Goal: Task Accomplishment & Management: Manage account settings

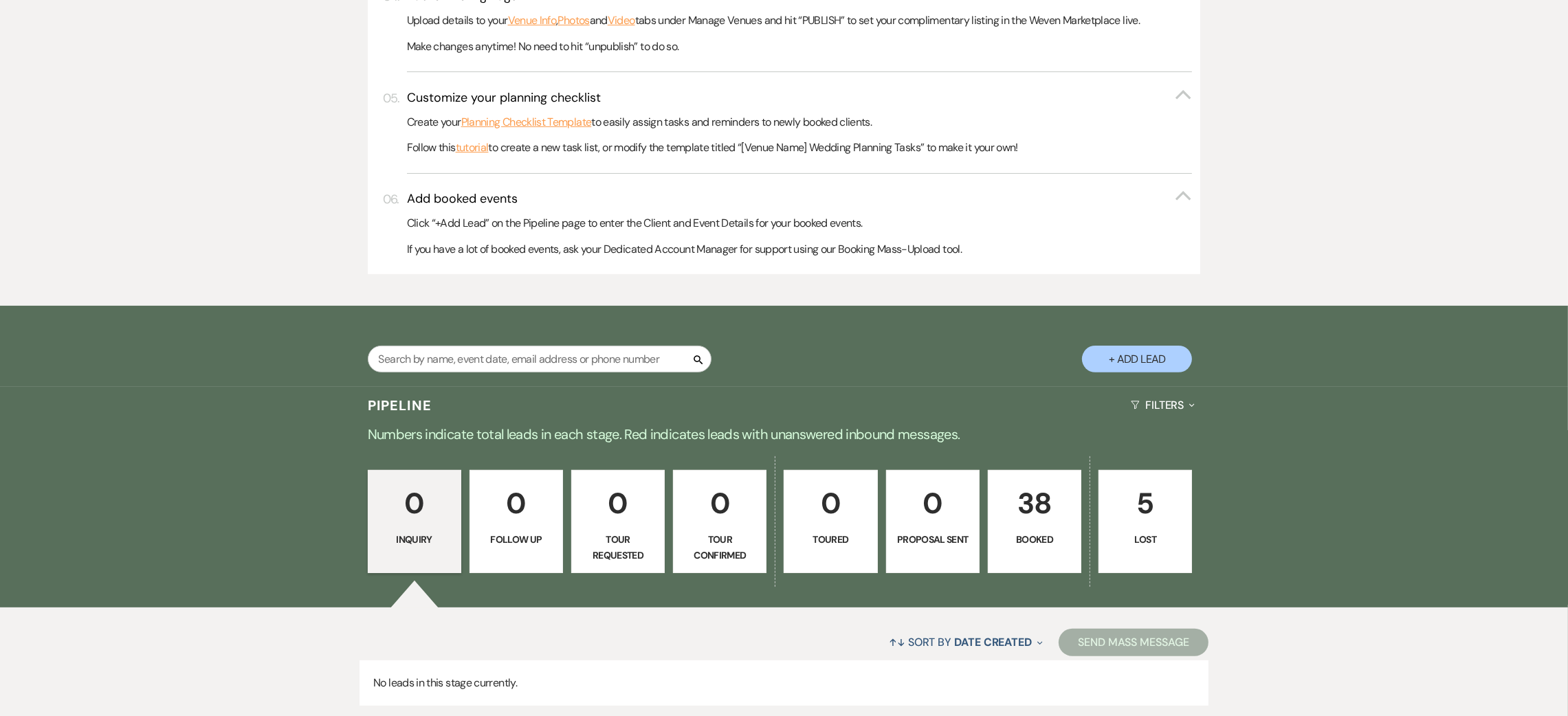
click at [1041, 529] on link "38 Booked" at bounding box center [1035, 521] width 94 height 103
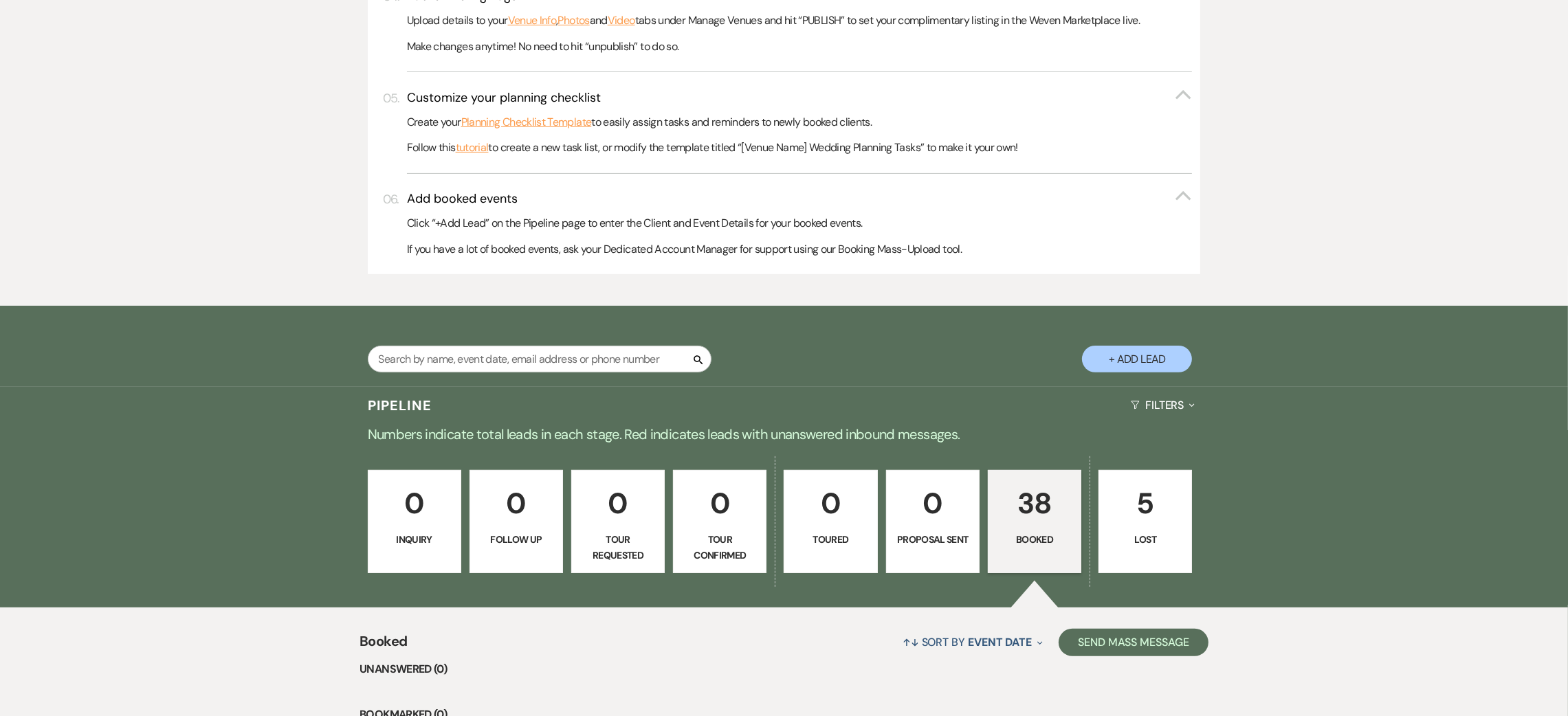
click at [1036, 509] on p "38" at bounding box center [1034, 503] width 75 height 46
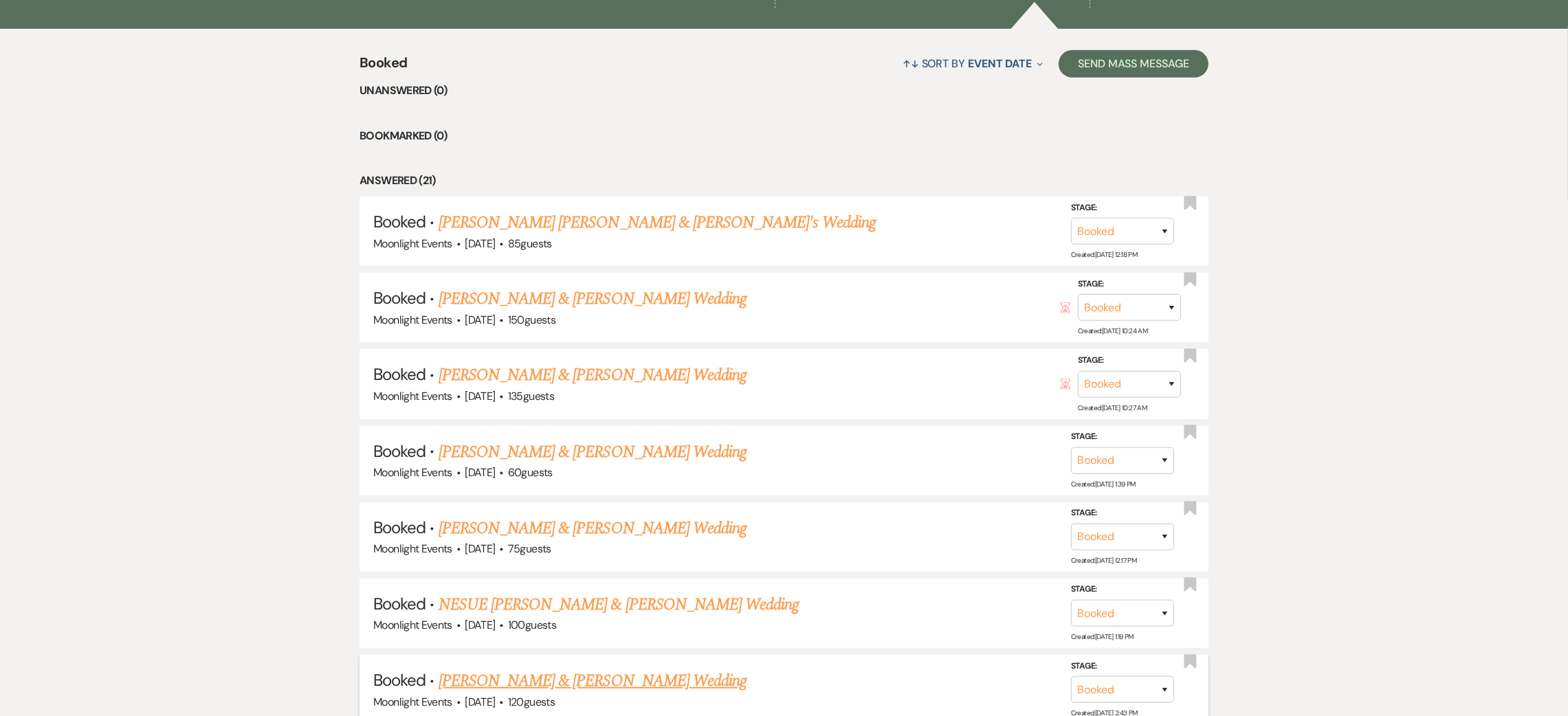
scroll to position [1443, 0]
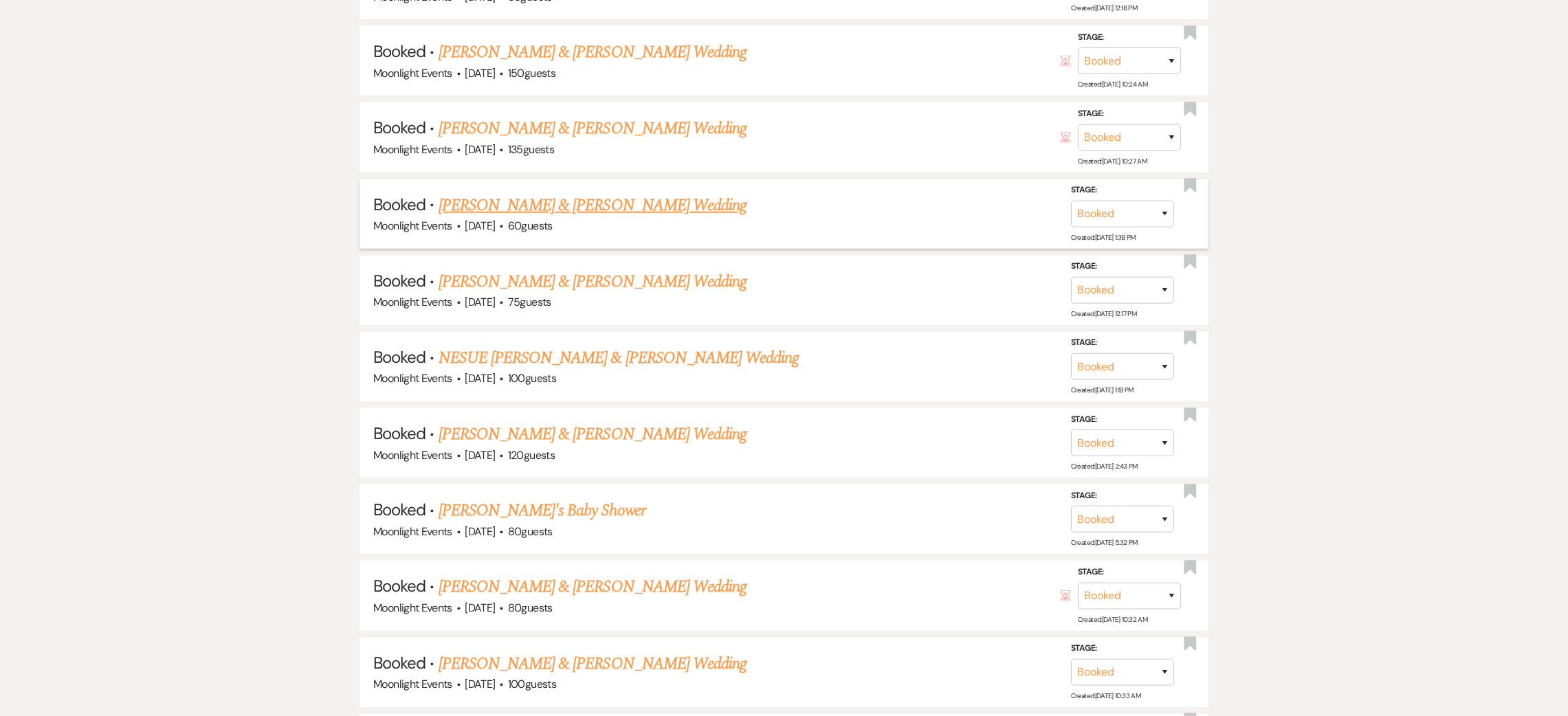
click at [506, 209] on link "[PERSON_NAME] & [PERSON_NAME] Wedding" at bounding box center [592, 206] width 308 height 25
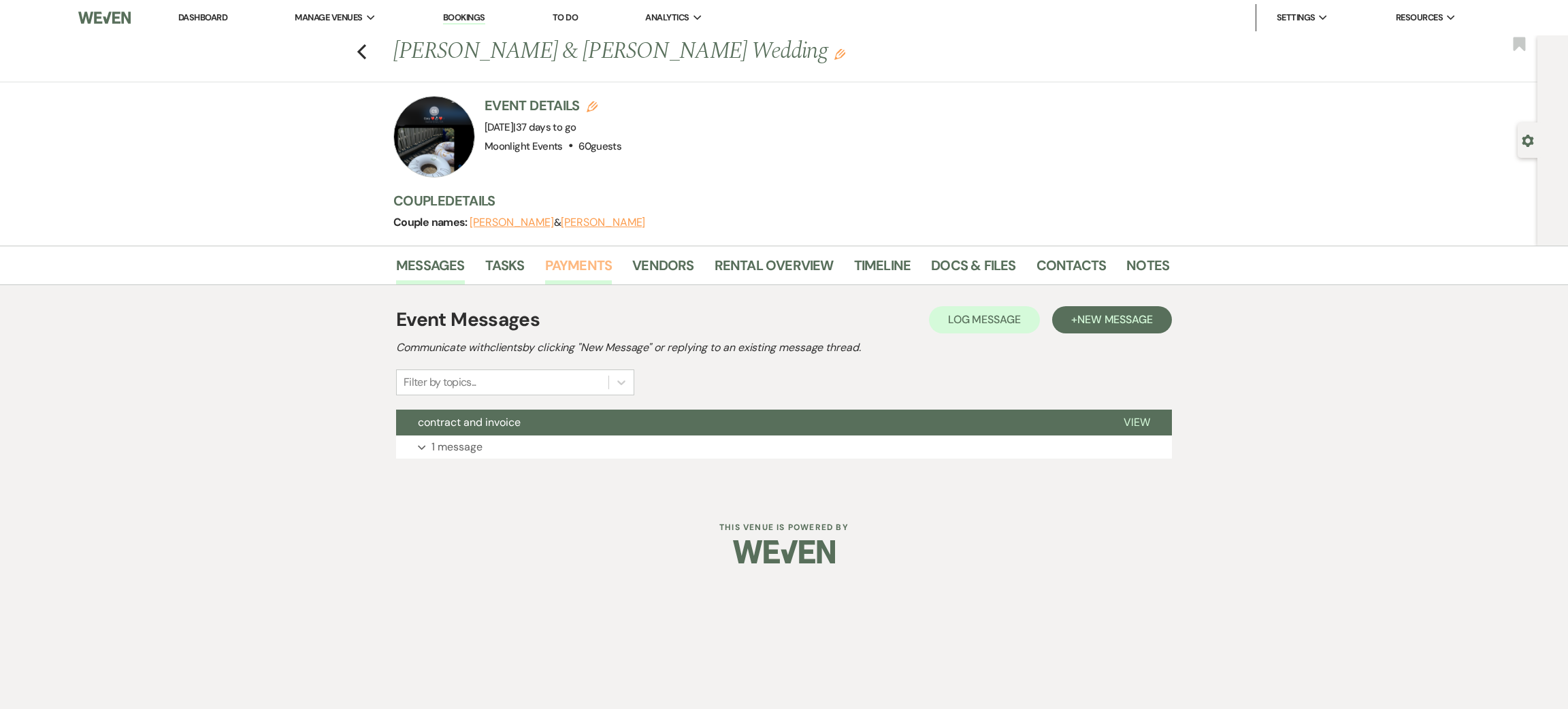
click at [577, 268] on link "Payments" at bounding box center [579, 269] width 67 height 30
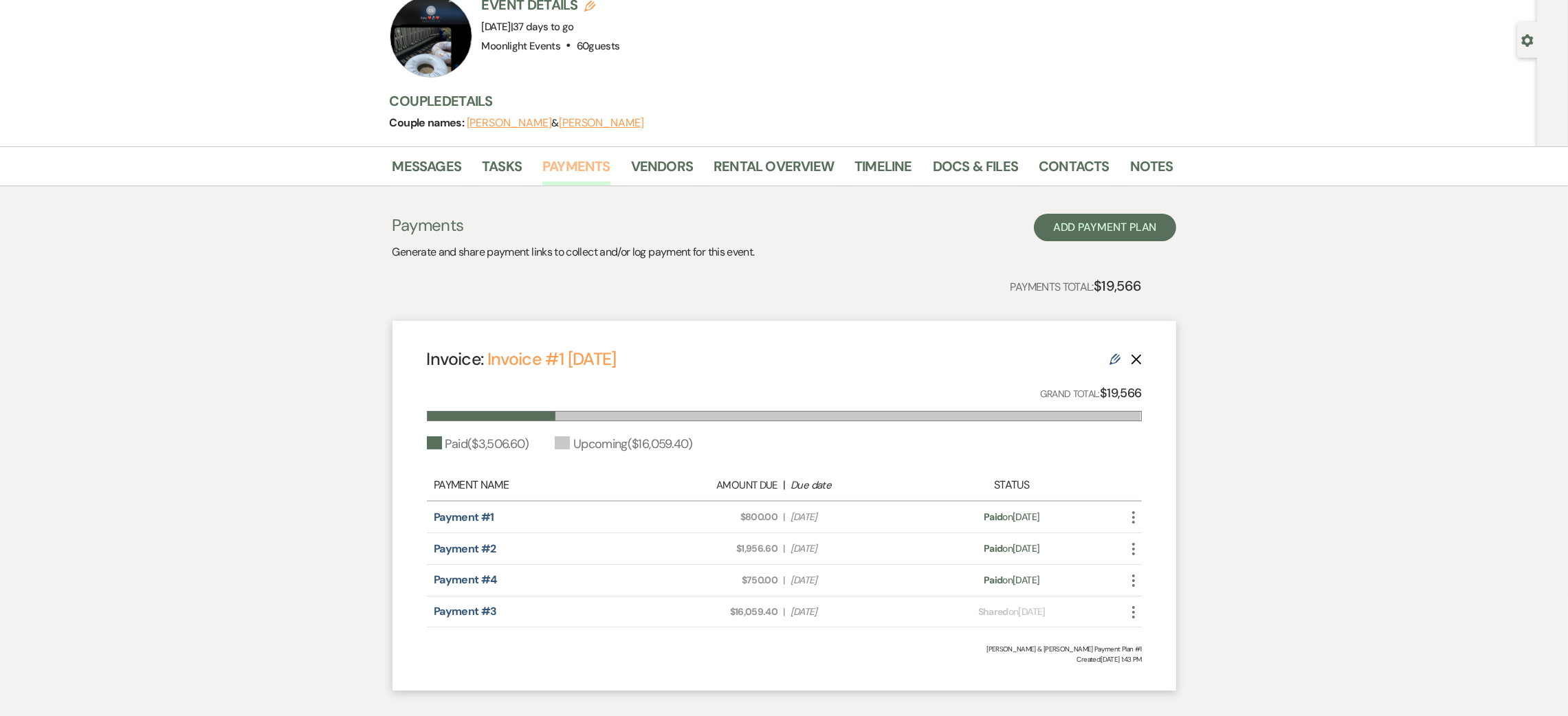
scroll to position [103, 0]
click at [791, 171] on link "Rental Overview" at bounding box center [773, 168] width 120 height 30
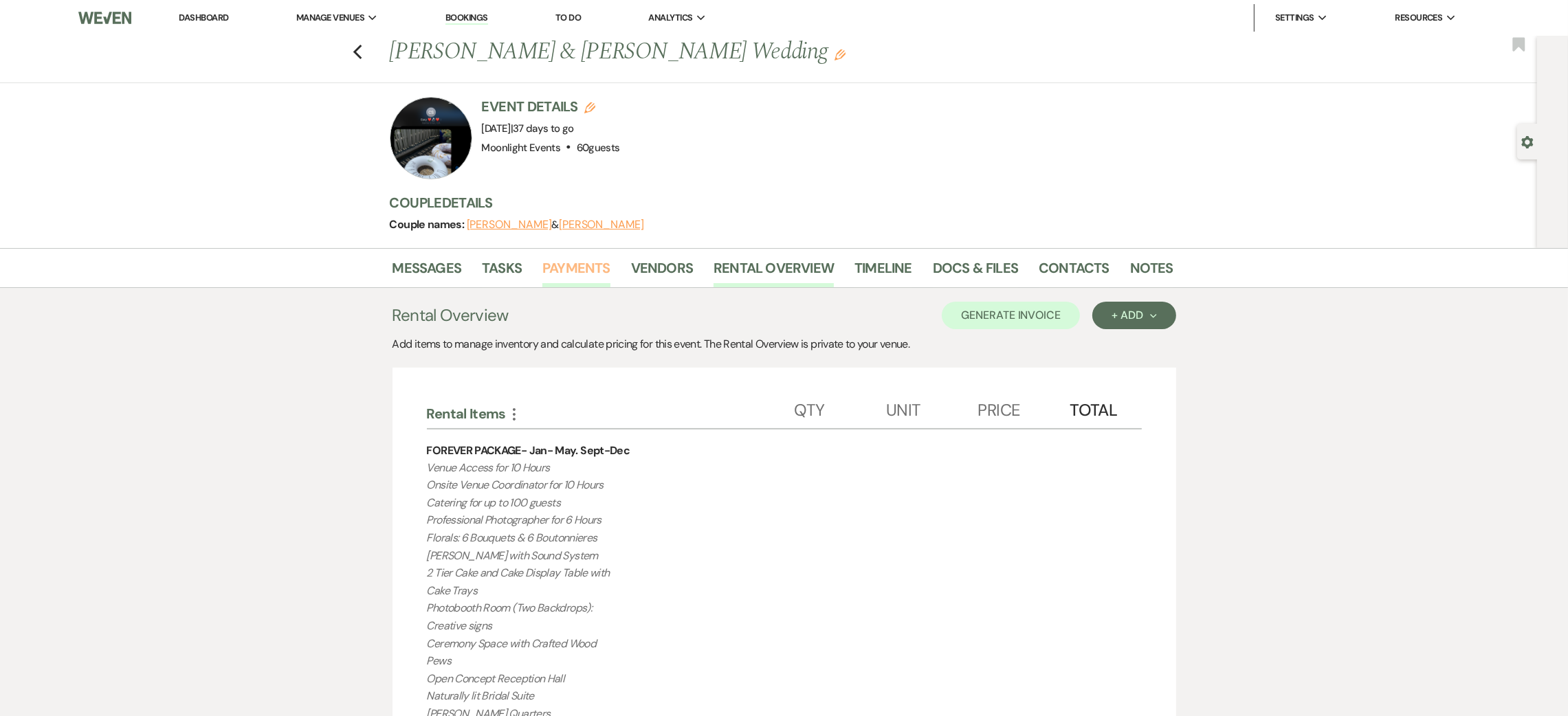
click at [585, 275] on link "Payments" at bounding box center [576, 272] width 68 height 30
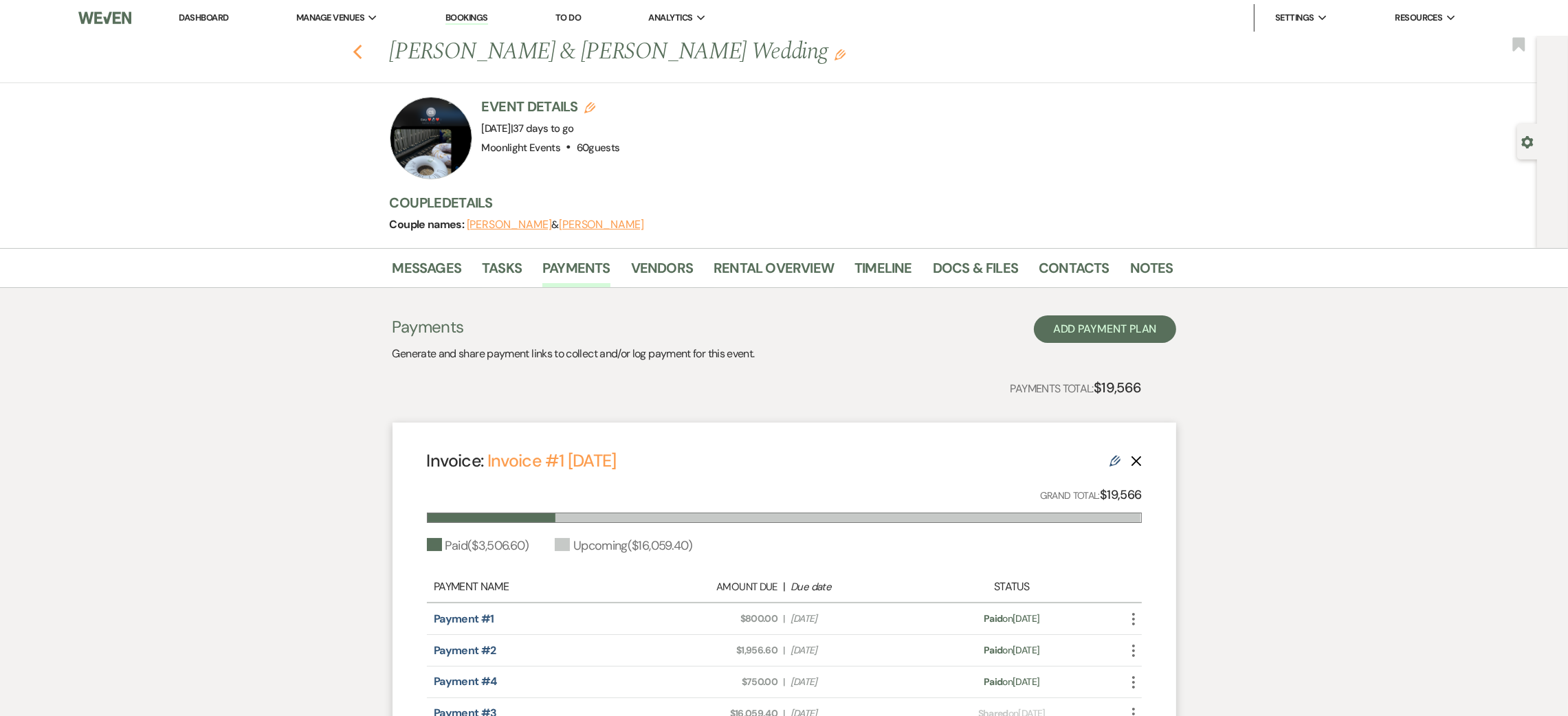
click at [363, 49] on icon "Previous" at bounding box center [357, 52] width 10 height 17
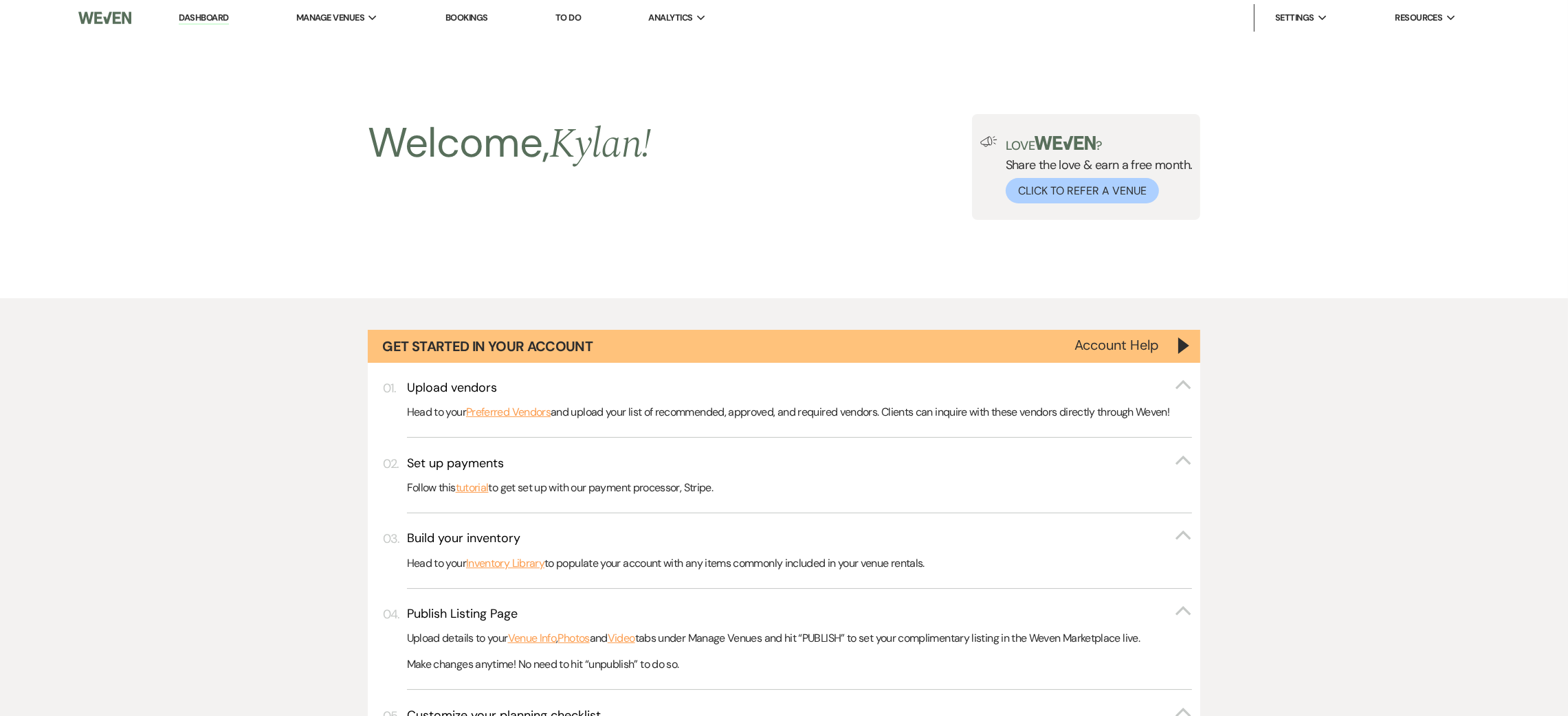
scroll to position [1443, 0]
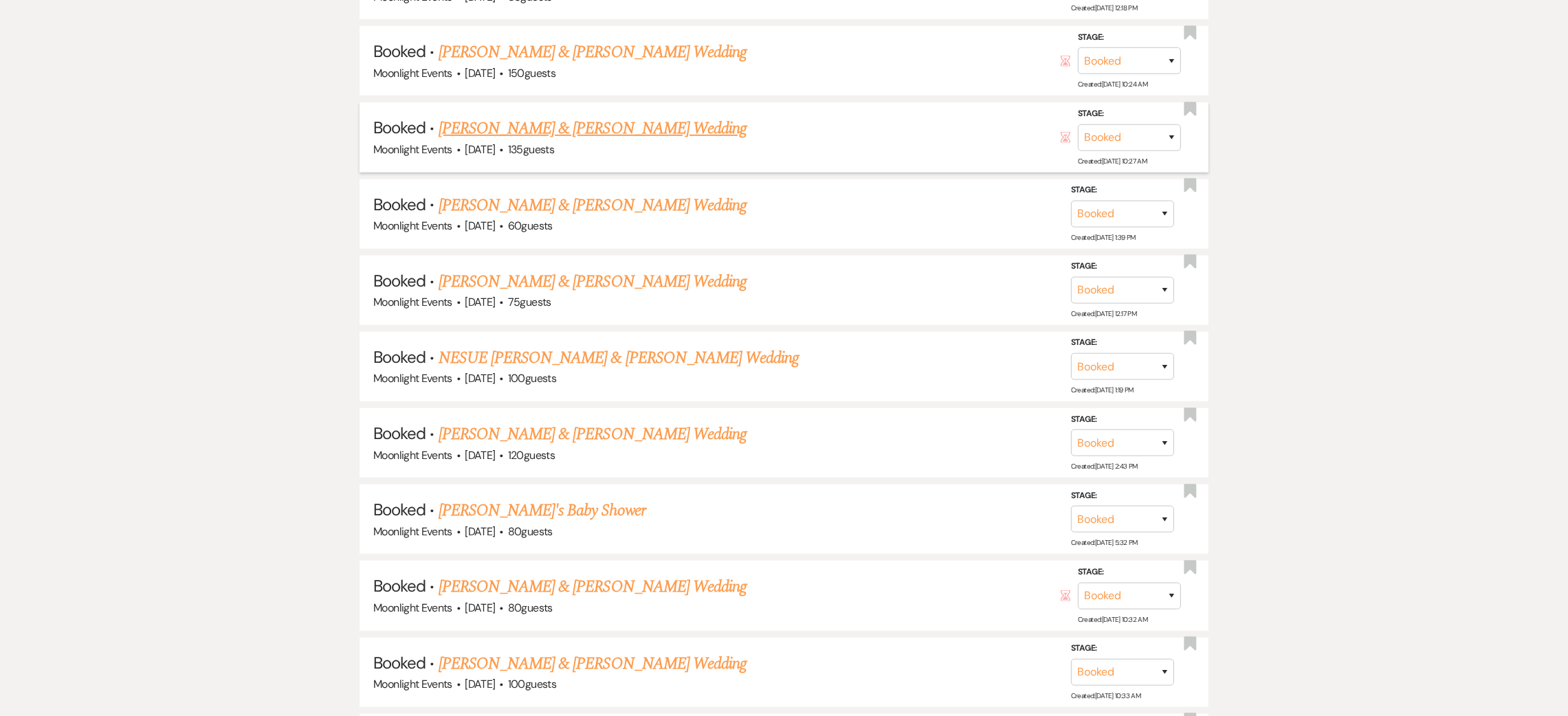
click at [530, 119] on link "[PERSON_NAME] & [PERSON_NAME] Wedding" at bounding box center [592, 129] width 308 height 25
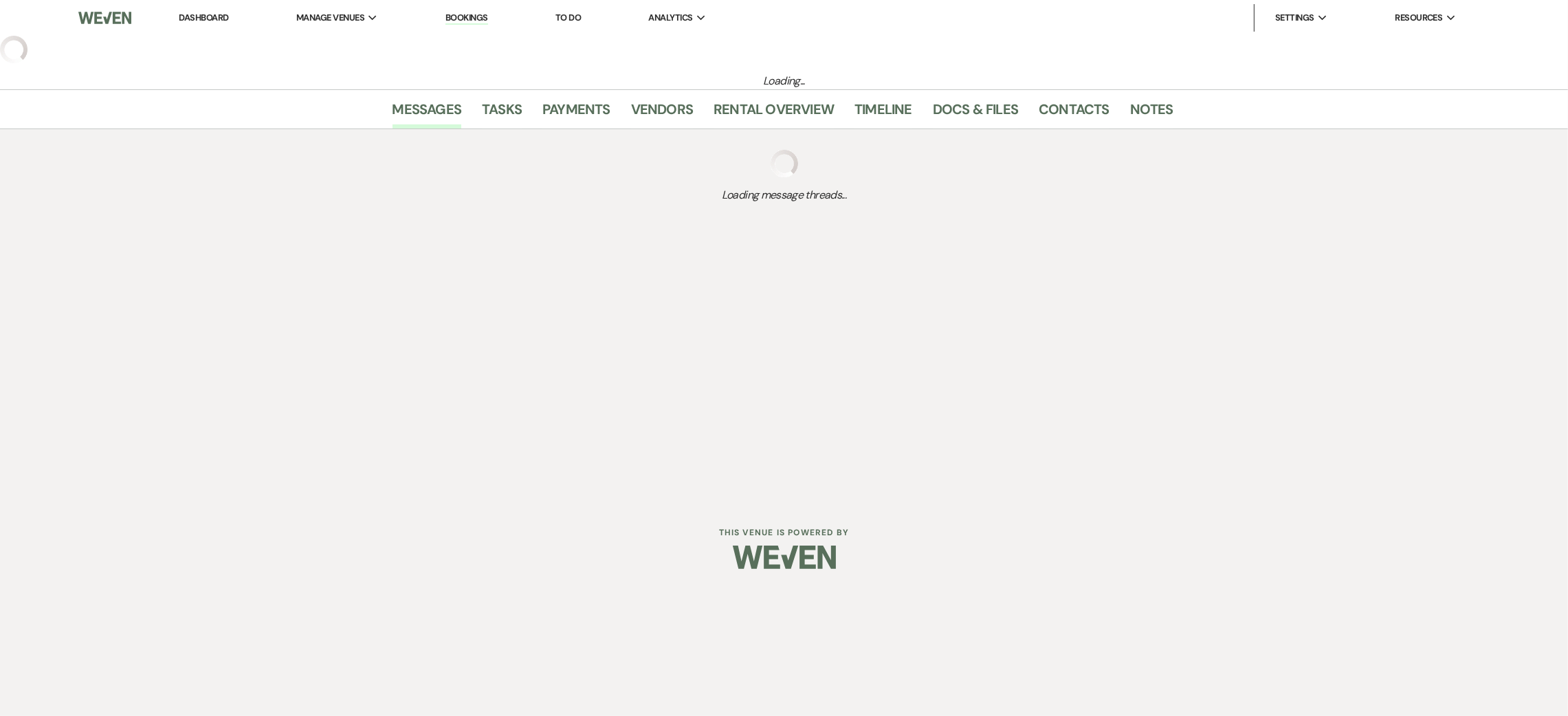
select select "5"
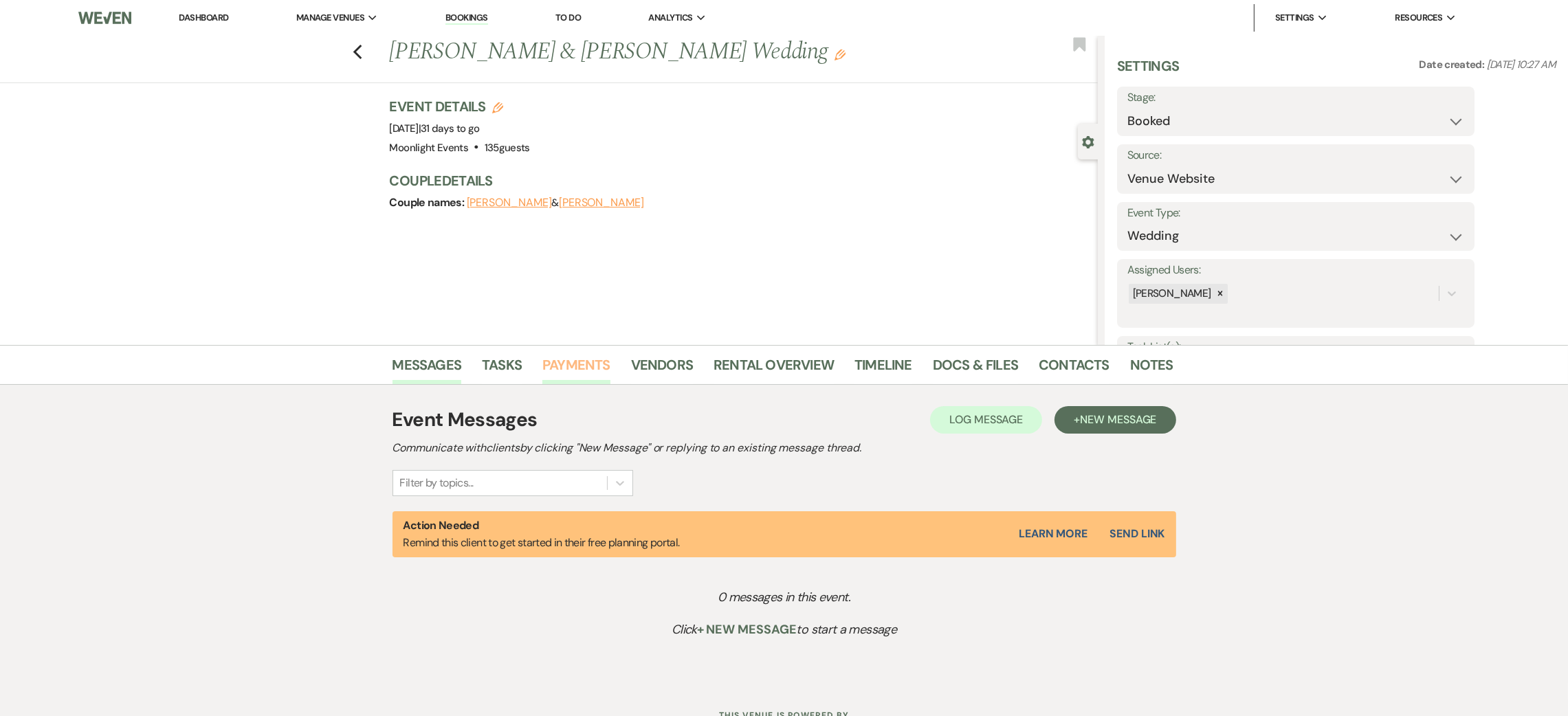
click at [590, 362] on link "Payments" at bounding box center [576, 368] width 68 height 30
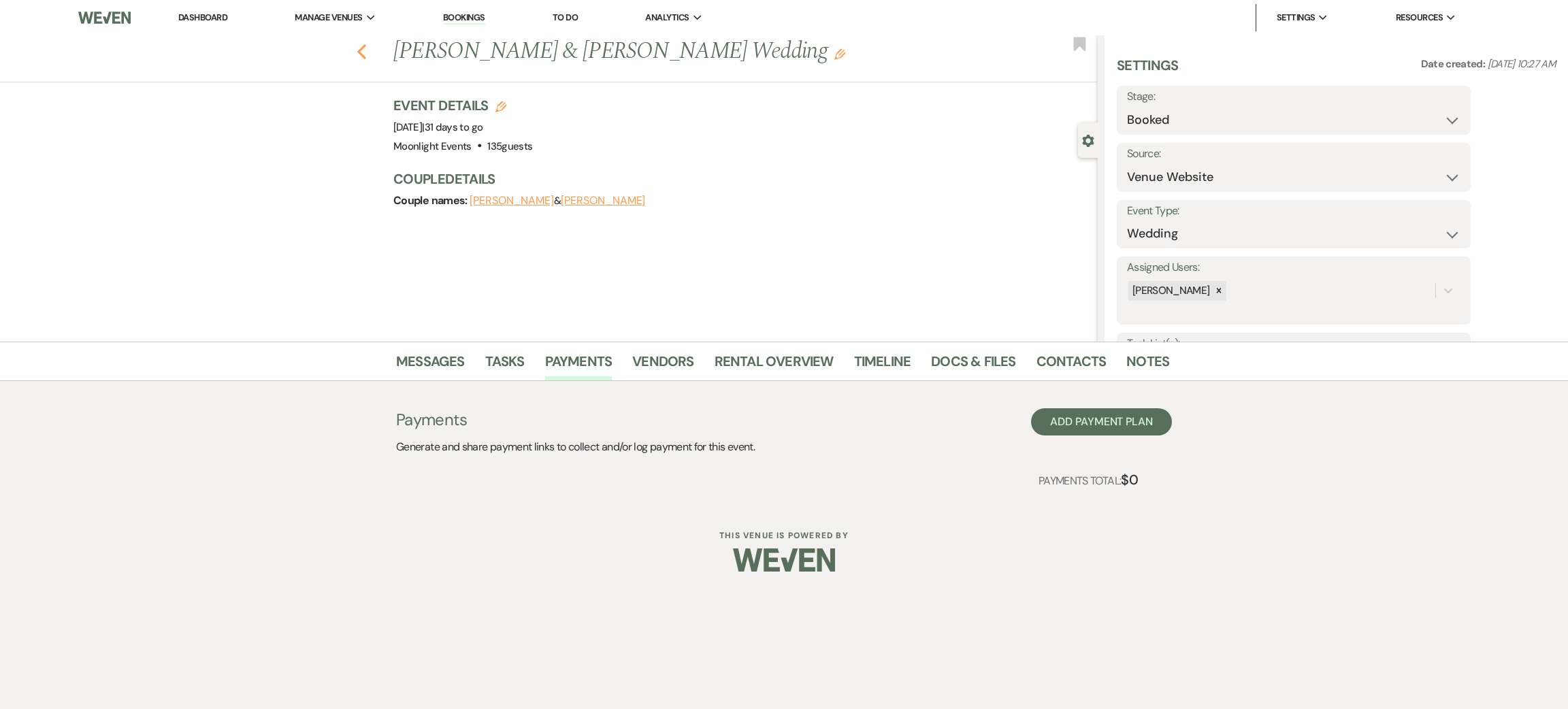
click at [365, 53] on icon "Previous" at bounding box center [362, 51] width 10 height 17
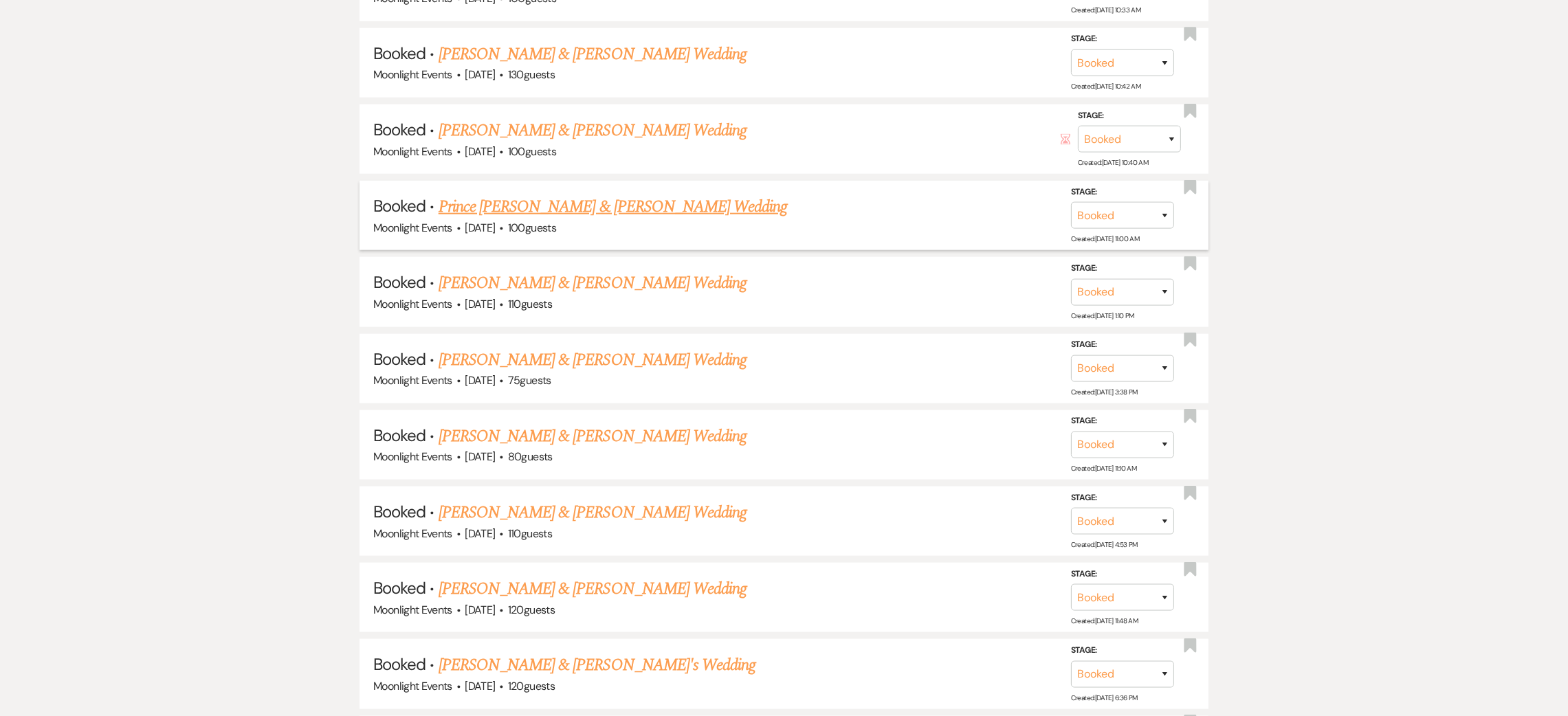
scroll to position [2164, 0]
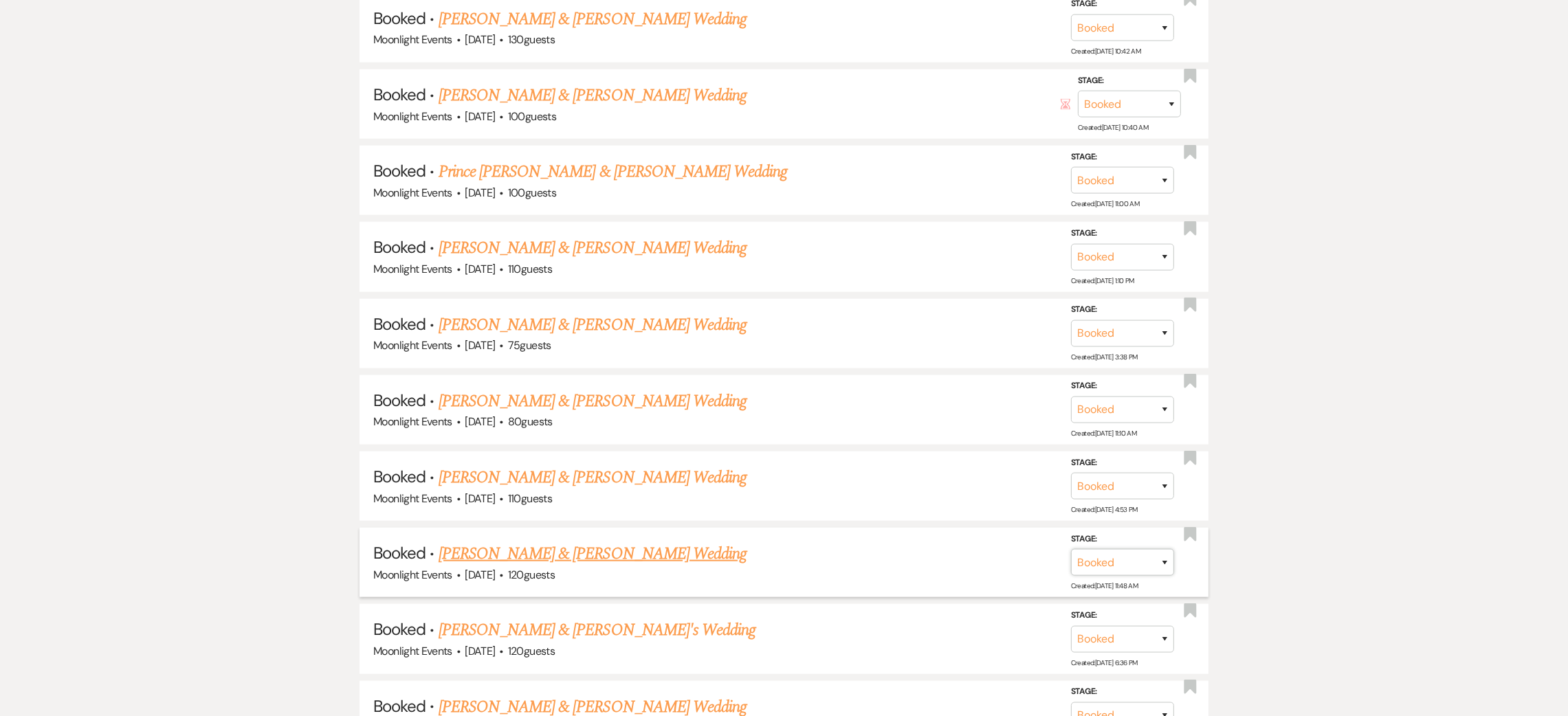
click at [1167, 549] on select "Booked Lost" at bounding box center [1122, 562] width 103 height 27
click at [1028, 553] on h5 "Booked · [PERSON_NAME] & [PERSON_NAME] Wedding" at bounding box center [784, 554] width 822 height 25
click at [1110, 558] on select "Booked Lost" at bounding box center [1122, 562] width 103 height 27
select select "8"
click at [1071, 549] on select "Booked Lost" at bounding box center [1122, 562] width 103 height 27
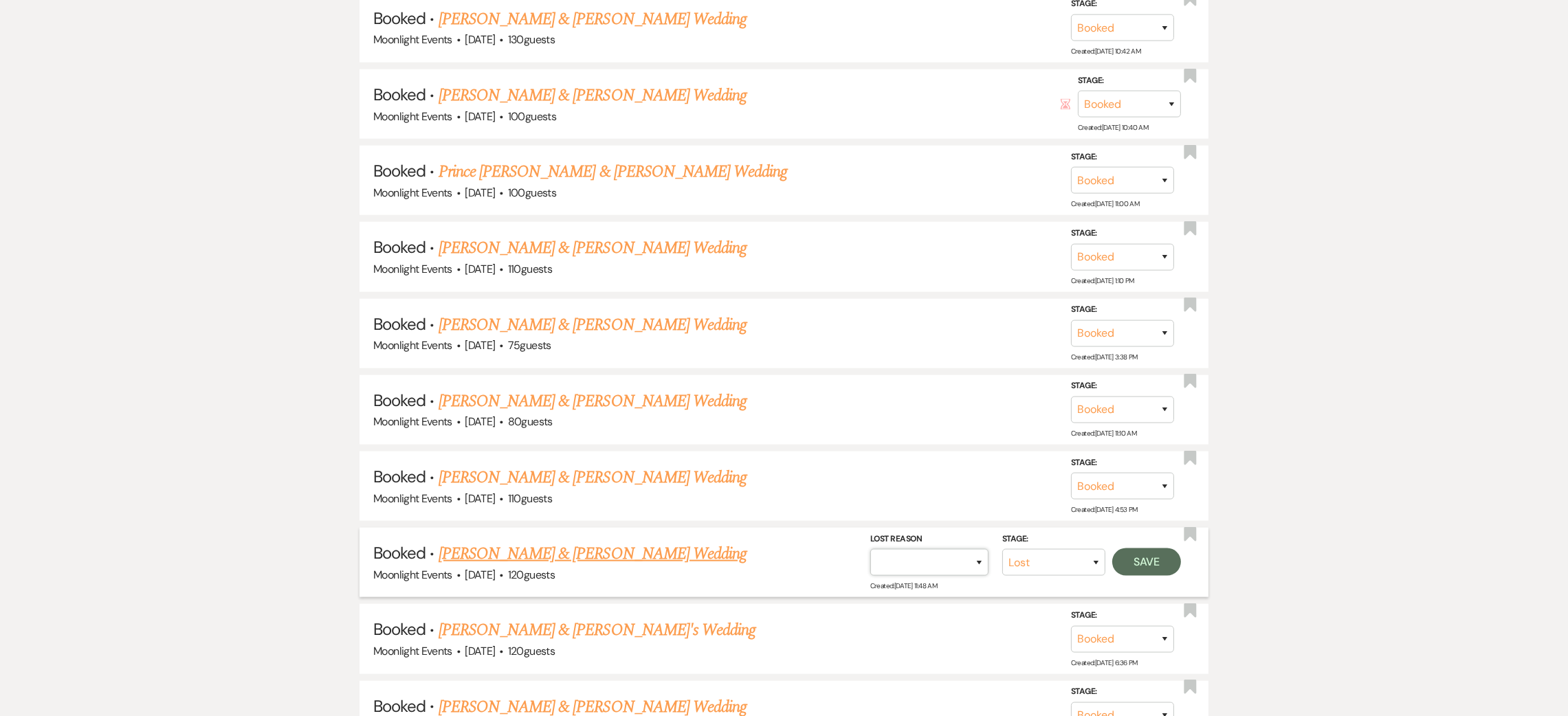
click at [951, 551] on select "Booked Elsewhere Budget Date Unavailable No Response Not a Good Match Capacity …" at bounding box center [929, 562] width 118 height 27
select select "11"
click at [870, 549] on select "Booked Elsewhere Budget Date Unavailable No Response Not a Good Match Capacity …" at bounding box center [929, 562] width 118 height 27
click at [1156, 551] on button "Save" at bounding box center [1147, 562] width 69 height 28
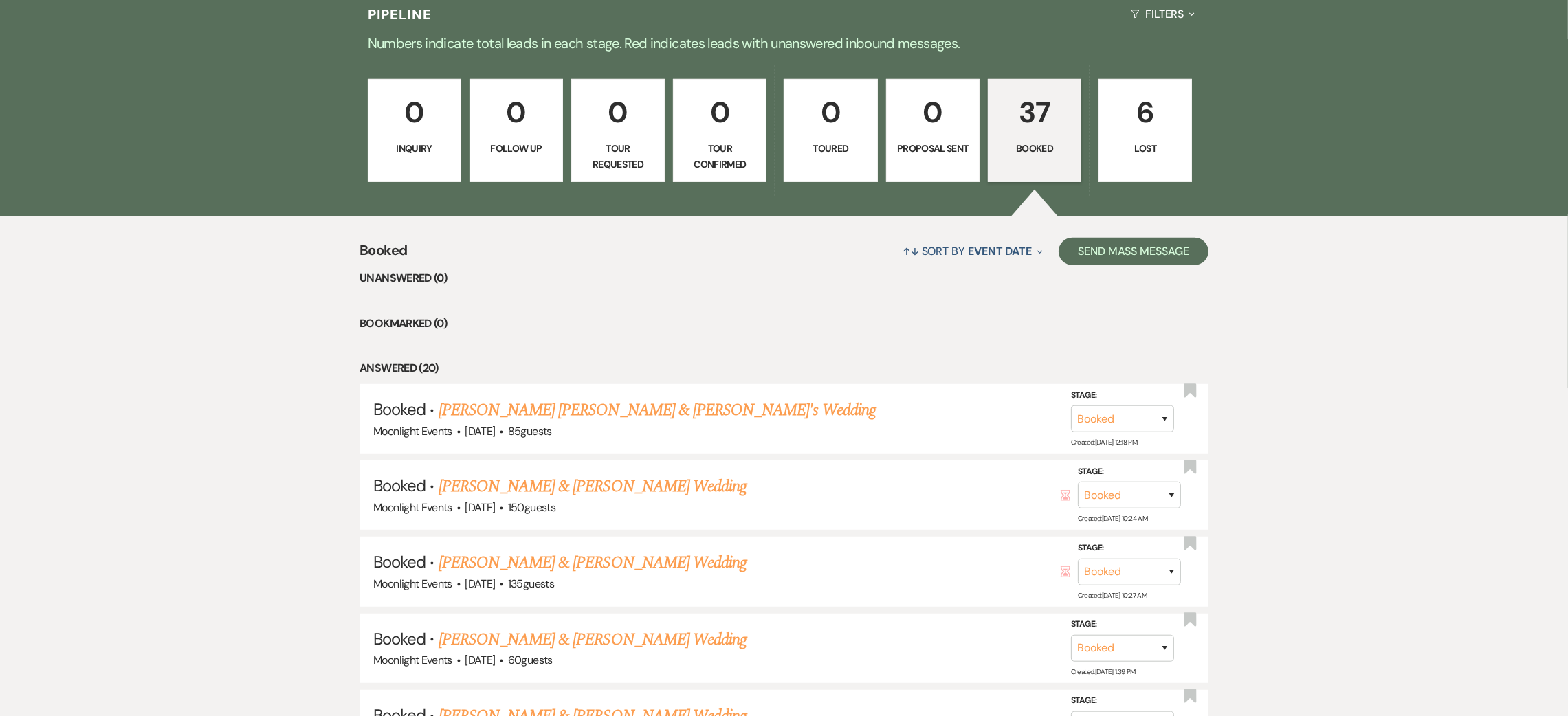
scroll to position [927, 0]
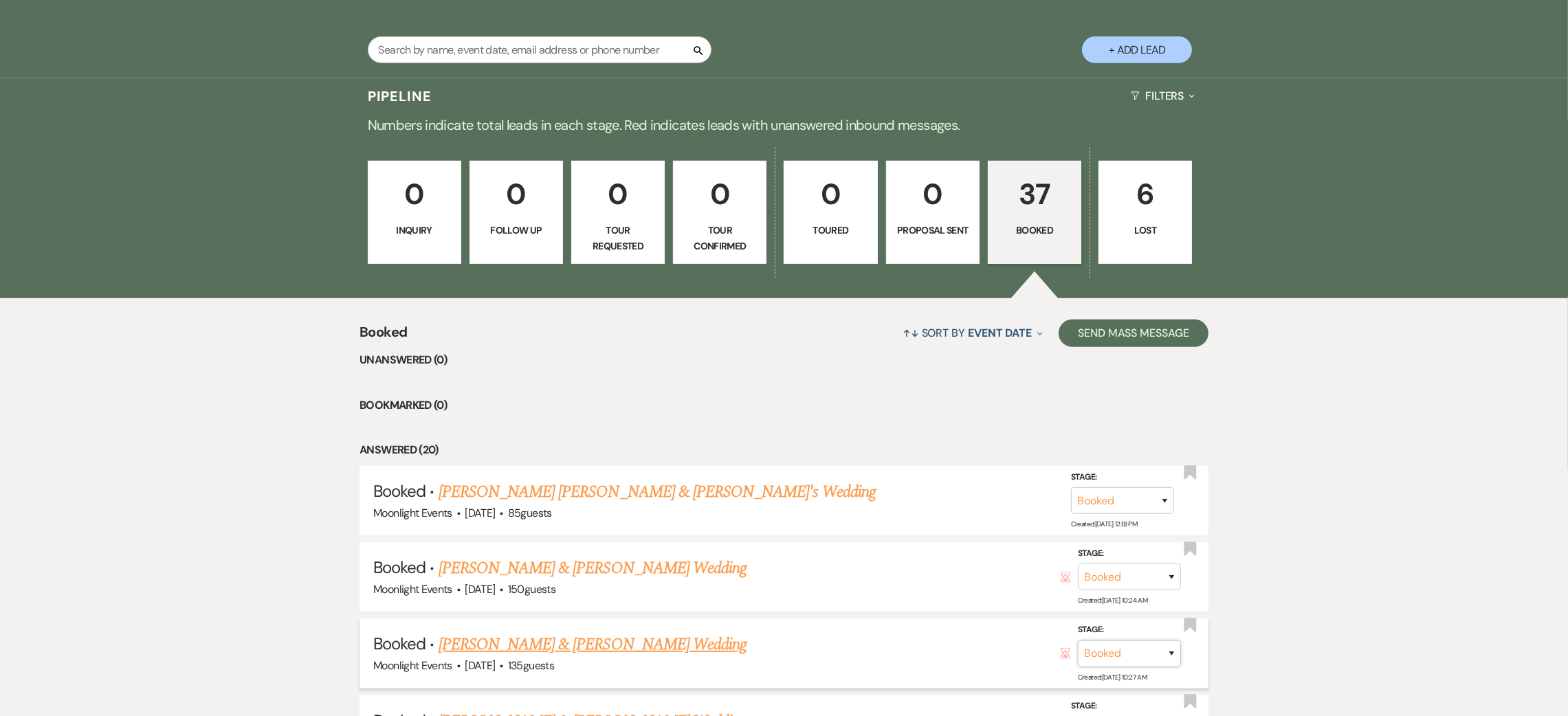
click at [1132, 650] on select "Booked Lost" at bounding box center [1129, 653] width 103 height 27
select select "8"
click at [1078, 640] on select "Booked Lost" at bounding box center [1129, 653] width 103 height 27
click at [967, 644] on select "Booked Elsewhere Budget Date Unavailable No Response Not a Good Match Capacity …" at bounding box center [936, 653] width 118 height 27
select select "9"
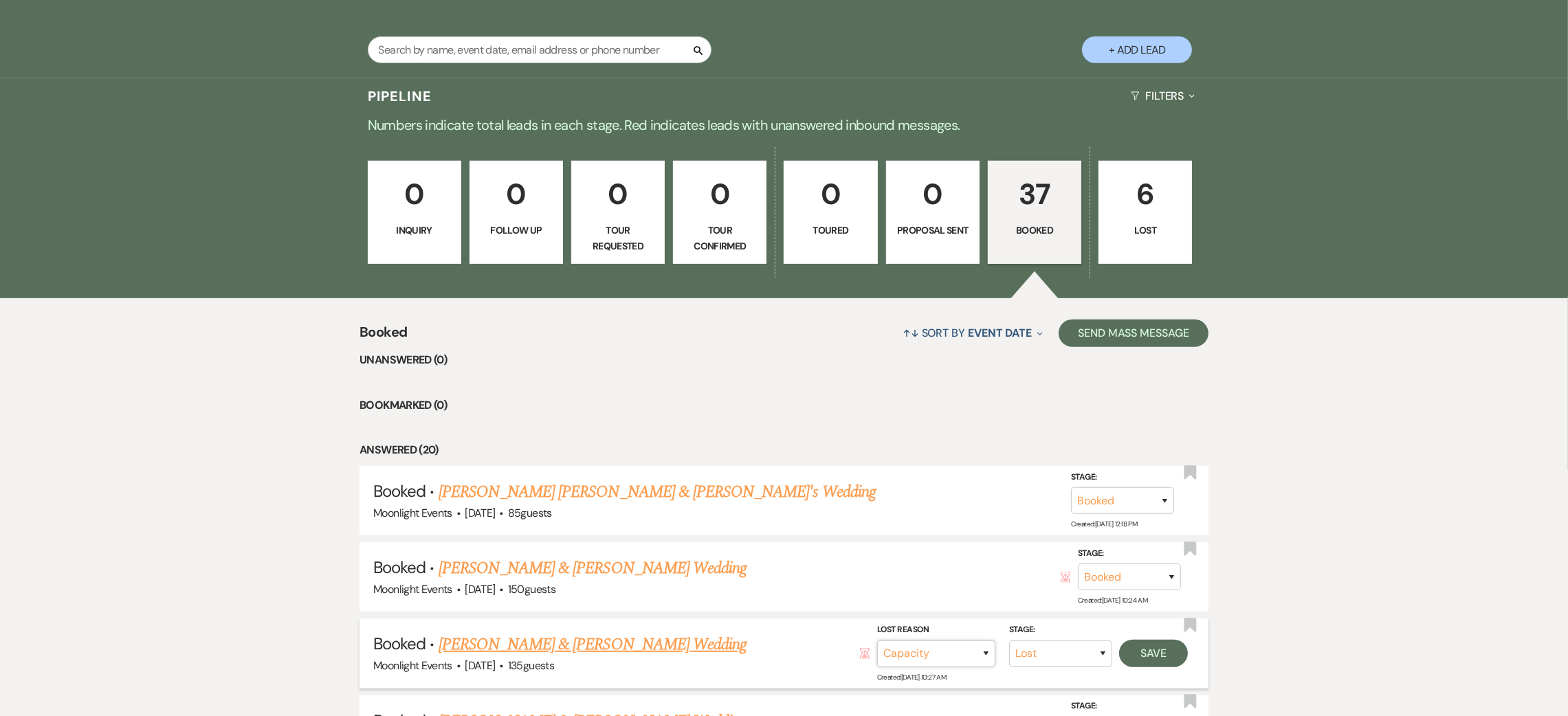
click at [877, 640] on select "Booked Elsewhere Budget Date Unavailable No Response Not a Good Match Capacity …" at bounding box center [936, 653] width 118 height 27
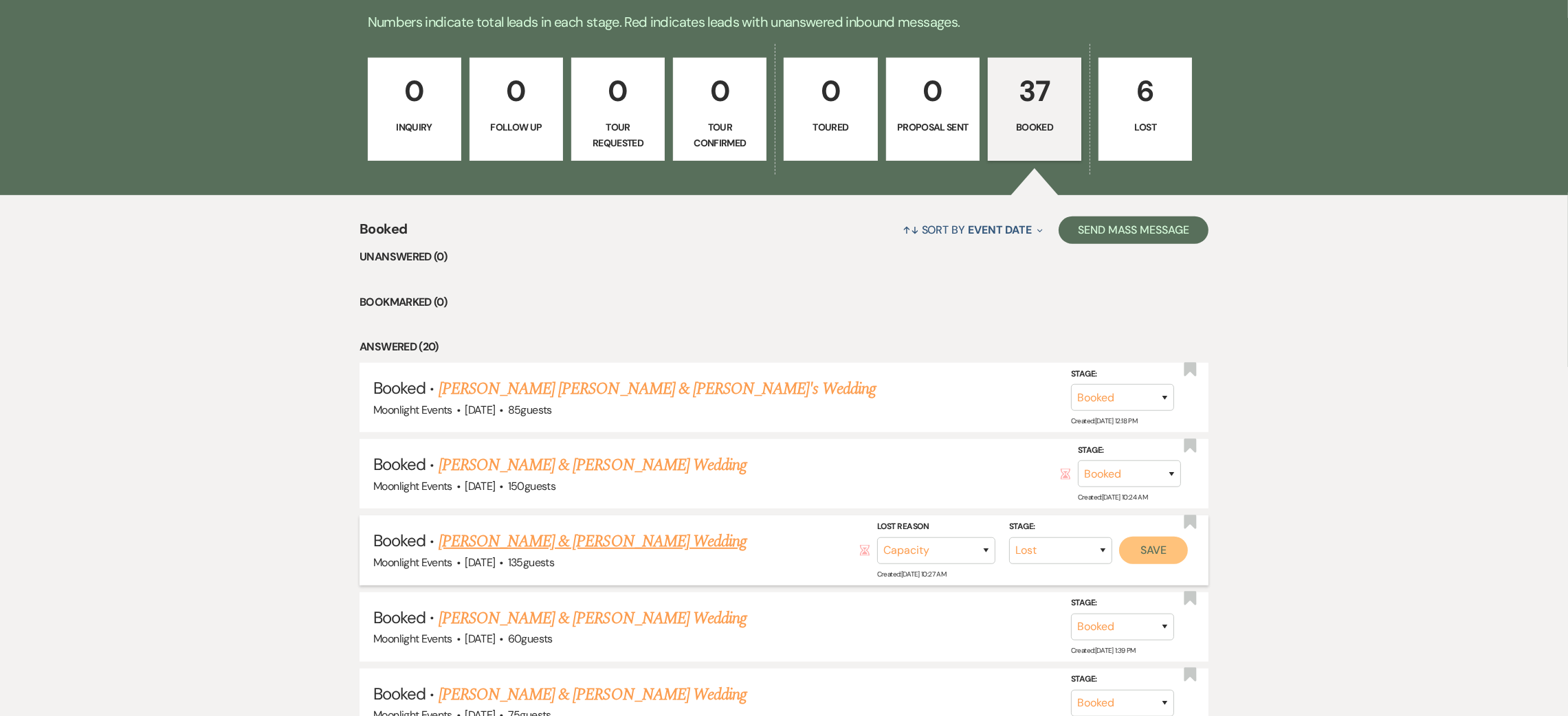
click at [1129, 551] on button "Save" at bounding box center [1153, 550] width 69 height 28
